Goal: Task Accomplishment & Management: Manage account settings

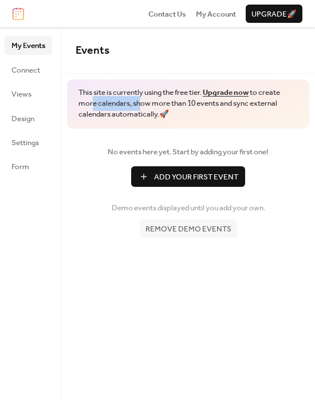
drag, startPoint x: 91, startPoint y: 105, endPoint x: 139, endPoint y: 111, distance: 47.9
click at [139, 111] on span "This site is currently using the free tier. Upgrade now to create more calendar…" at bounding box center [187, 103] width 219 height 33
click at [149, 104] on span "This site is currently using the free tier. Upgrade now to create more calendar…" at bounding box center [187, 103] width 219 height 33
click at [31, 75] on span "Connect" at bounding box center [25, 70] width 29 height 11
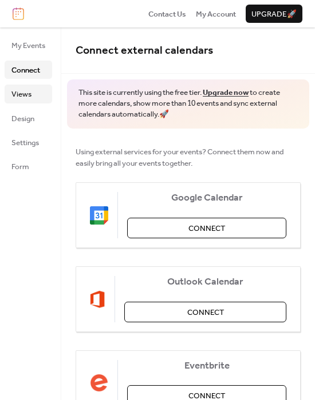
click at [24, 97] on span "Views" at bounding box center [21, 94] width 20 height 11
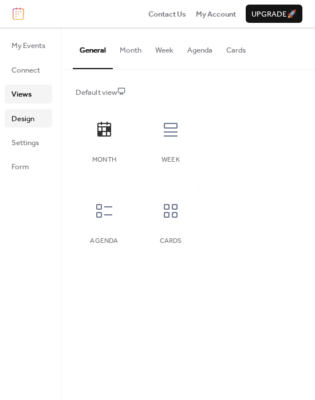
click at [25, 117] on span "Design" at bounding box center [22, 118] width 23 height 11
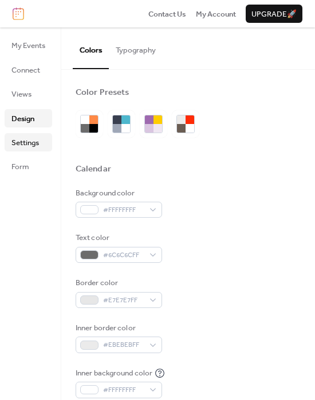
click at [26, 145] on span "Settings" at bounding box center [24, 142] width 27 height 11
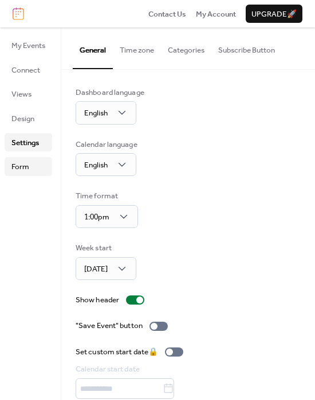
click at [26, 162] on span "Form" at bounding box center [20, 166] width 18 height 11
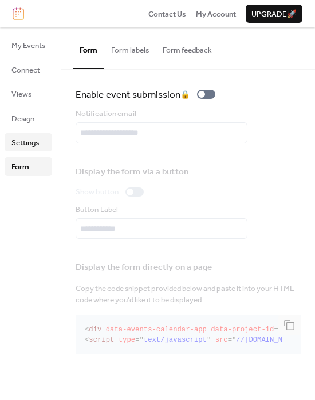
click at [29, 140] on span "Settings" at bounding box center [24, 142] width 27 height 11
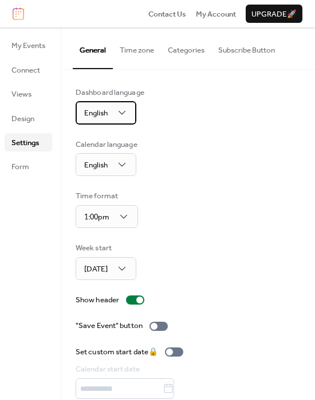
click at [108, 101] on div "English" at bounding box center [105, 112] width 61 height 23
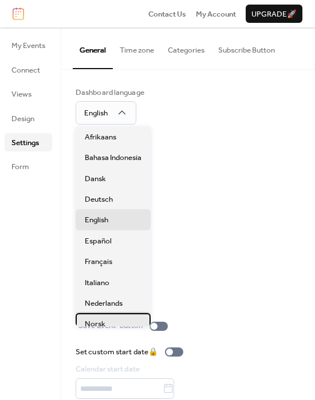
click at [115, 321] on div "Norsk" at bounding box center [112, 323] width 75 height 21
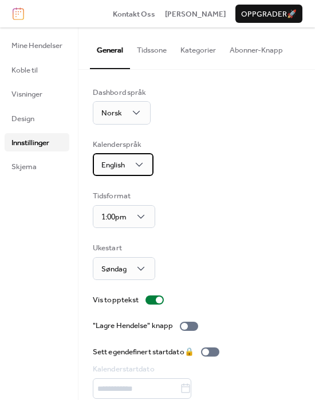
click at [113, 160] on span "English" at bounding box center [112, 165] width 23 height 15
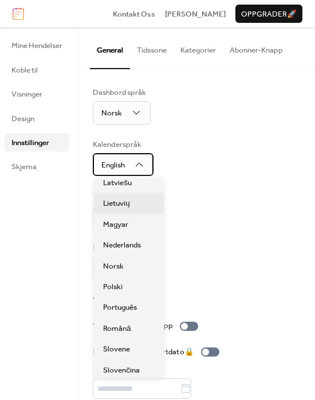
scroll to position [254, 0]
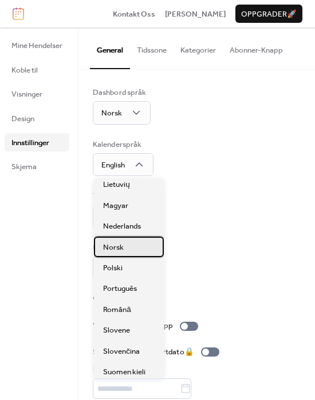
click at [130, 249] on div "Norsk" at bounding box center [129, 247] width 70 height 21
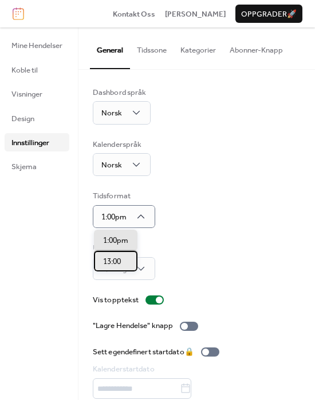
click at [119, 258] on span "13:00" at bounding box center [112, 261] width 18 height 11
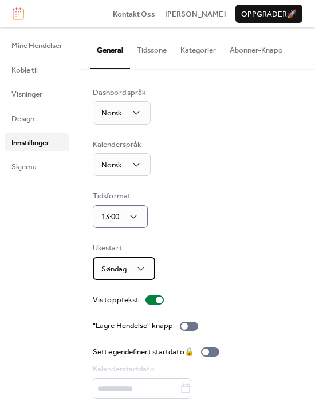
click at [150, 269] on div "Søndag" at bounding box center [124, 268] width 62 height 23
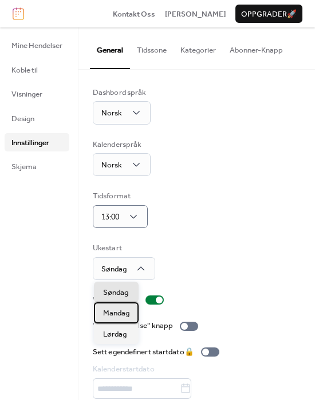
click at [108, 311] on span "Mandag" at bounding box center [116, 313] width 26 height 11
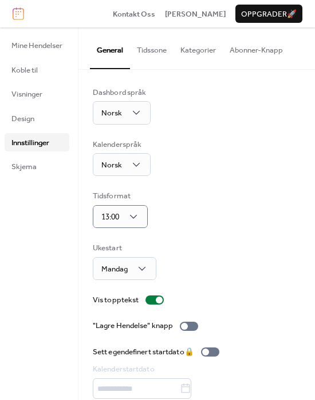
click at [202, 229] on div "Dashbord språk Norsk Kalenderspråk Norsk Tidsformat 13:00 Ukestart Mandag Vis t…" at bounding box center [197, 256] width 208 height 339
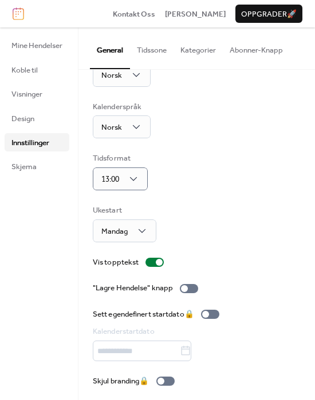
scroll to position [41, 0]
